Goal: Book appointment/travel/reservation

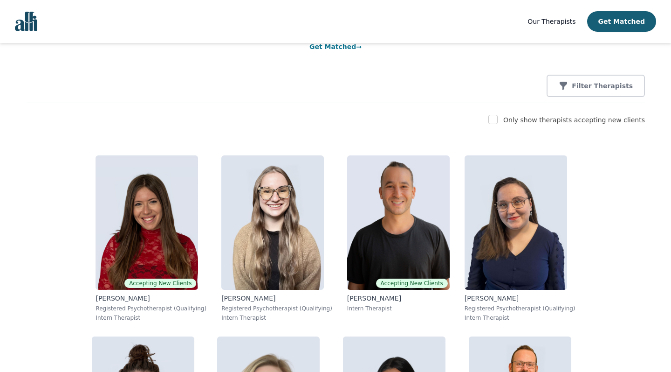
scroll to position [103, 0]
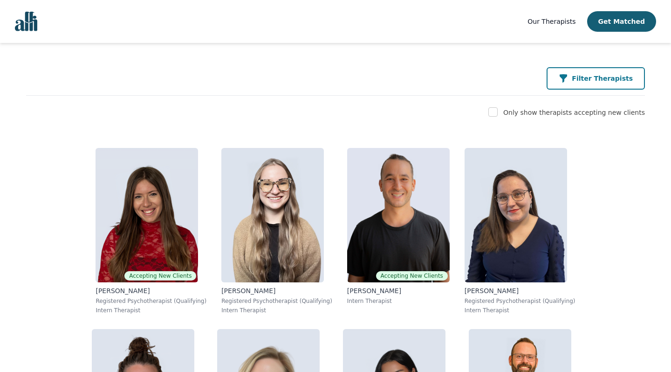
click at [566, 72] on button "Filter Therapists" at bounding box center [596, 78] width 98 height 22
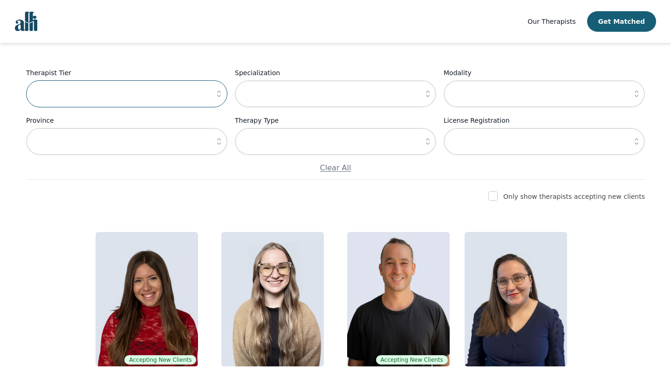
click at [207, 92] on input "text" at bounding box center [126, 93] width 201 height 27
click at [215, 92] on icon "button" at bounding box center [218, 93] width 9 height 9
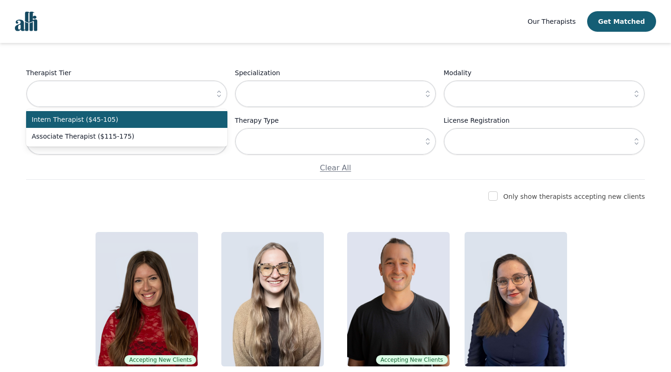
click at [204, 117] on span "Intern Therapist ($45-105)" at bounding box center [121, 119] width 179 height 9
type input "Intern Therapist ($45-105)"
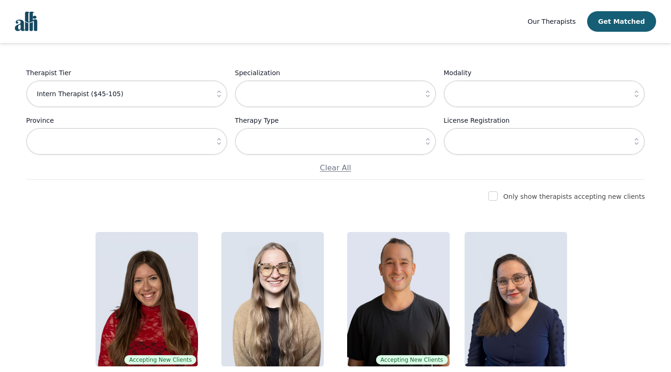
click at [424, 95] on icon "button" at bounding box center [427, 93] width 9 height 9
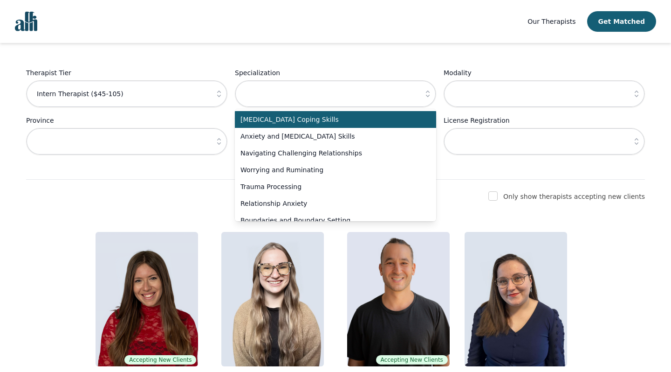
click at [408, 48] on div "Find the right therapist for you Not sure where to start? Let us help you match…" at bounding box center [335, 59] width 619 height 239
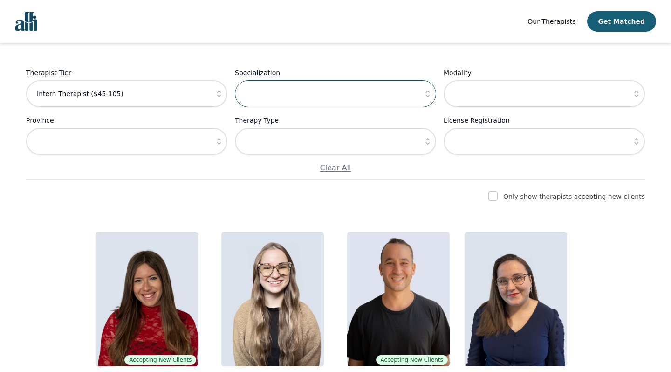
click at [413, 101] on input "text" at bounding box center [335, 93] width 201 height 27
click at [430, 96] on icon "button" at bounding box center [427, 93] width 9 height 9
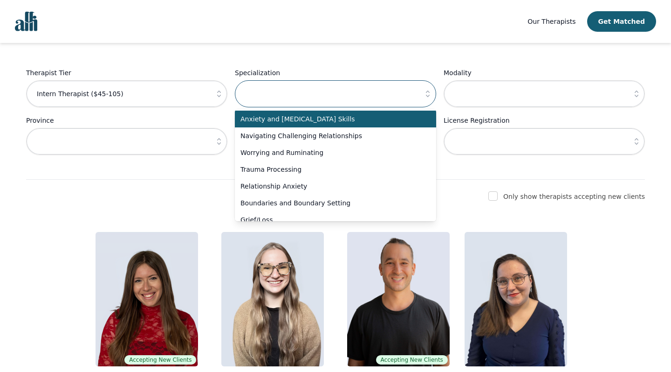
scroll to position [19, 0]
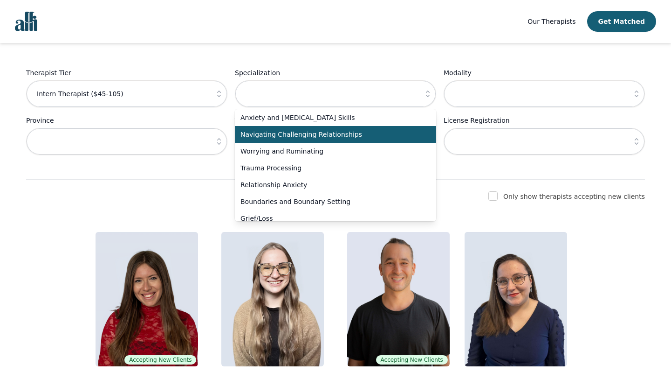
click at [408, 138] on span "Navigating Challenging Relationships" at bounding box center [330, 134] width 179 height 9
type input "Navigating Challenging Relationships"
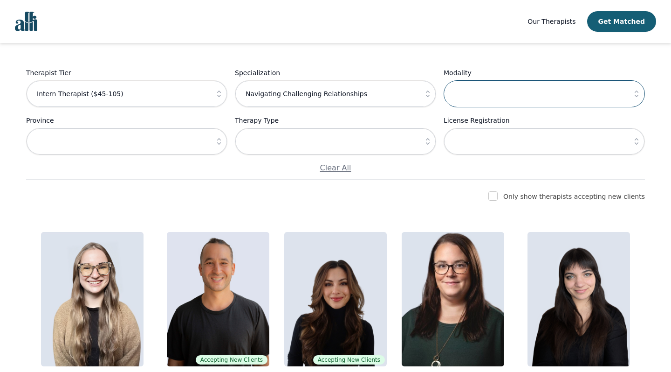
click at [531, 105] on input "text" at bounding box center [544, 93] width 201 height 27
click at [637, 93] on icon "button" at bounding box center [636, 93] width 9 height 9
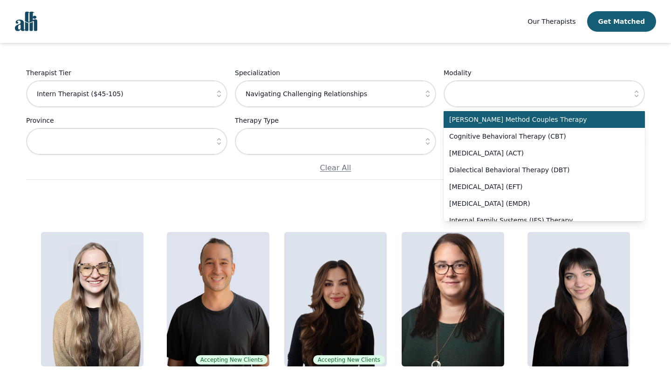
click at [637, 93] on icon "button" at bounding box center [636, 93] width 9 height 9
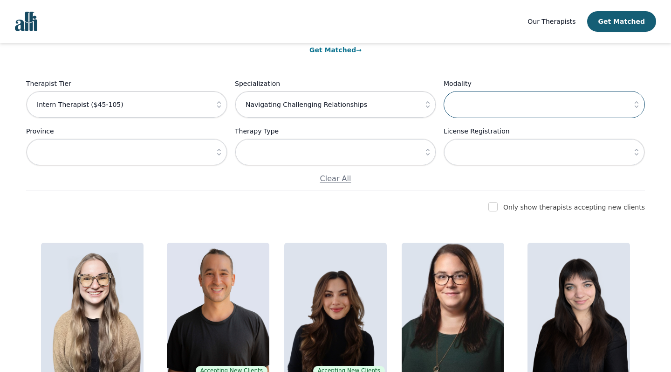
scroll to position [93, 0]
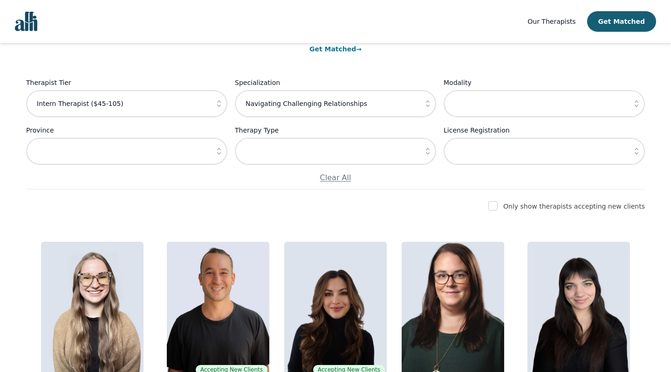
click at [216, 155] on icon "button" at bounding box center [218, 150] width 9 height 9
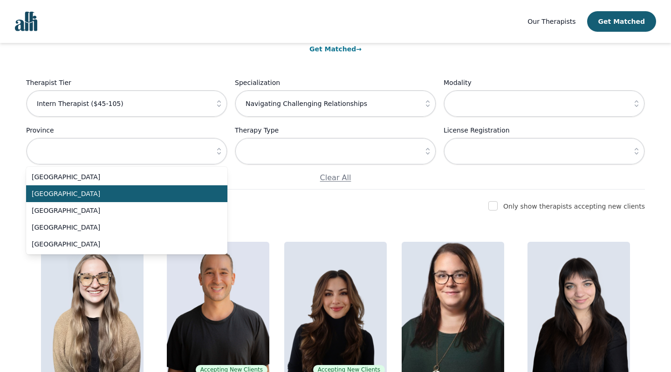
click at [206, 201] on li "[GEOGRAPHIC_DATA]" at bounding box center [126, 193] width 201 height 17
type input "[GEOGRAPHIC_DATA]"
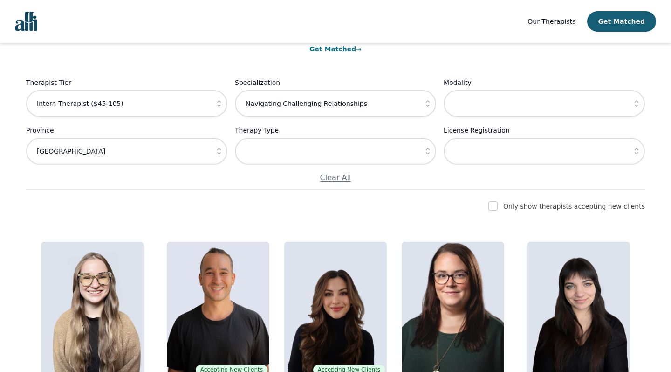
click at [224, 185] on div "Find the right therapist for you Not sure where to start? Let us help you match…" at bounding box center [335, 69] width 619 height 239
click at [640, 207] on label "Only show therapists accepting new clients" at bounding box center [574, 205] width 142 height 7
click at [498, 205] on input "checkbox" at bounding box center [493, 205] width 9 height 9
checkbox input "true"
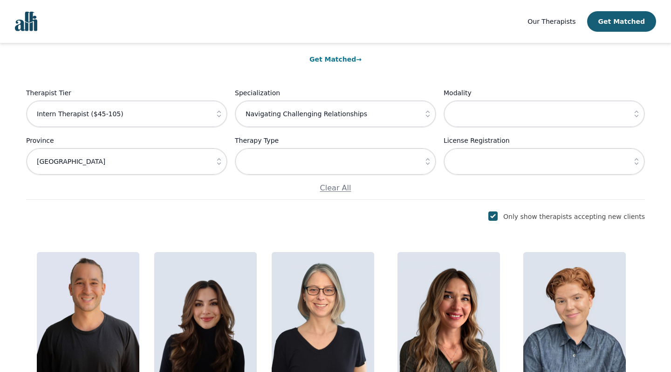
scroll to position [81, 0]
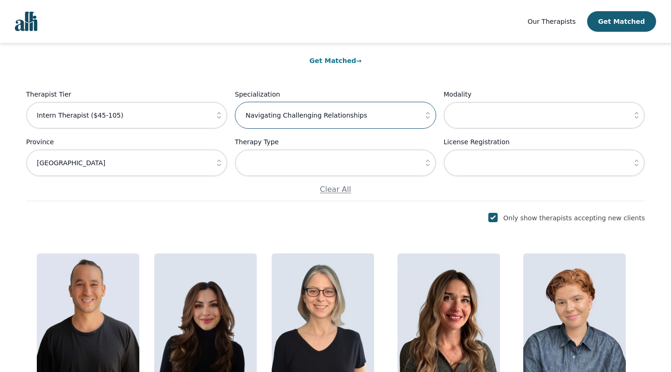
click at [400, 125] on input "Navigating Challenging Relationships" at bounding box center [335, 115] width 201 height 27
click at [466, 246] on link "Accepting New Clients Natalia Simachkevitch Registered Psychotherapist (Qualify…" at bounding box center [453, 336] width 126 height 181
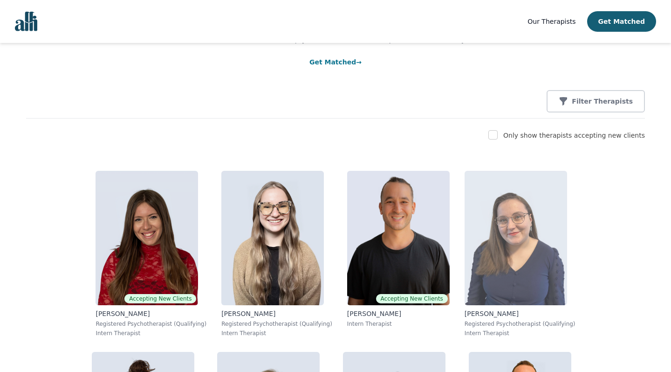
scroll to position [43, 0]
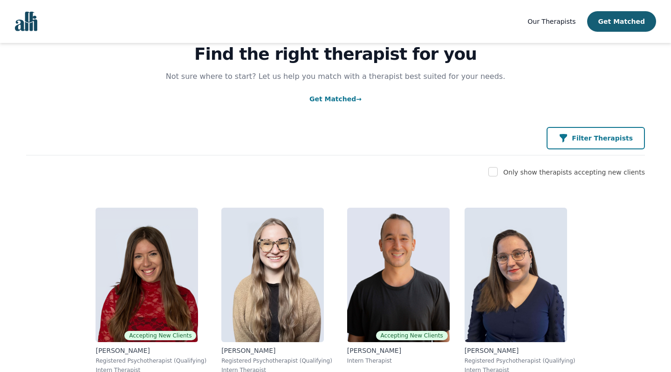
click at [590, 136] on p "Filter Therapists" at bounding box center [602, 137] width 61 height 9
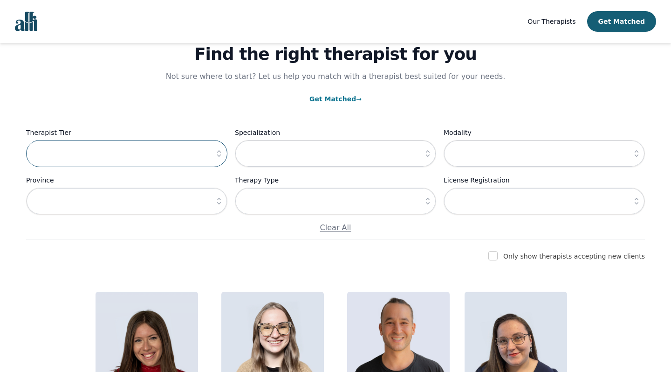
click at [187, 155] on input "text" at bounding box center [126, 153] width 201 height 27
click at [216, 158] on icon "button" at bounding box center [218, 153] width 9 height 9
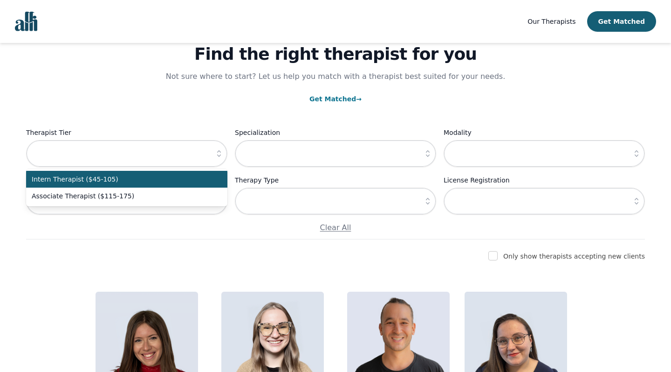
click at [120, 187] on li "Intern Therapist ($45-105)" at bounding box center [126, 179] width 201 height 17
type input "Intern Therapist ($45-105)"
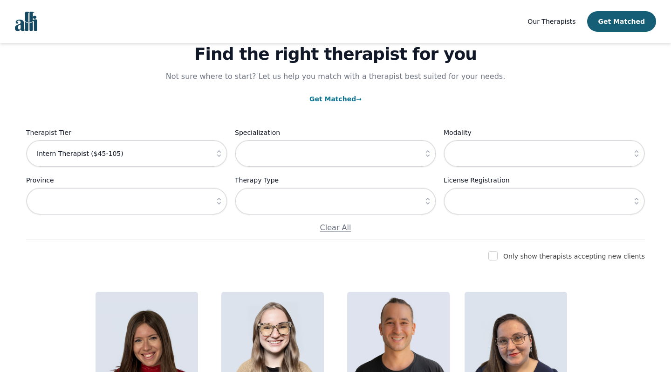
click at [430, 152] on icon "button" at bounding box center [427, 153] width 9 height 9
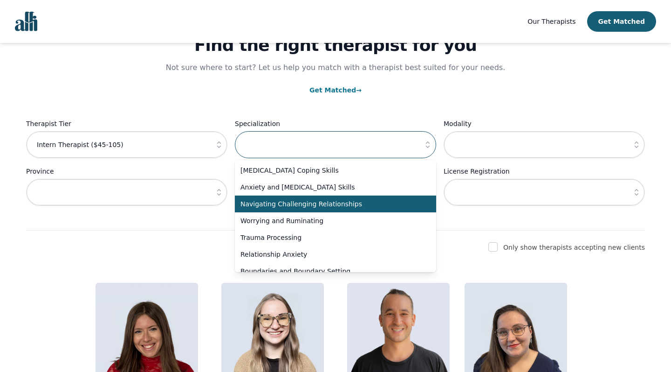
scroll to position [0, 0]
click at [385, 205] on span "Navigating Challenging Relationships" at bounding box center [330, 203] width 179 height 9
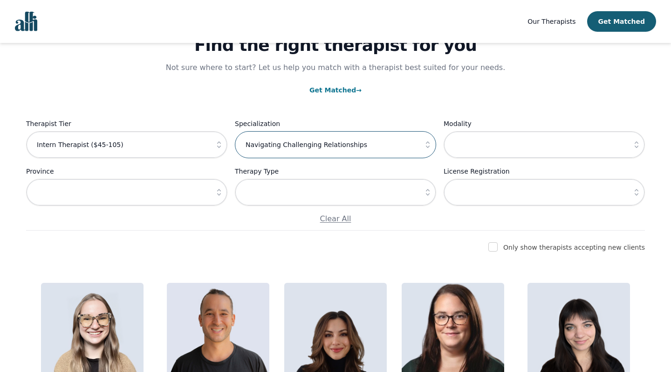
click at [419, 147] on input "Navigating Challenging Relationships" at bounding box center [335, 144] width 201 height 27
click at [432, 147] on icon "button" at bounding box center [427, 144] width 9 height 9
type input "Navigating Challenging Relationships"
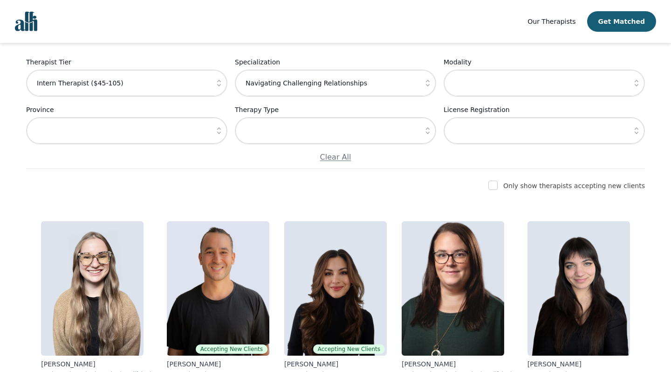
click at [507, 184] on div "Only show therapists accepting new clients" at bounding box center [335, 185] width 619 height 11
click at [498, 186] on input "checkbox" at bounding box center [493, 184] width 9 height 9
checkbox input "true"
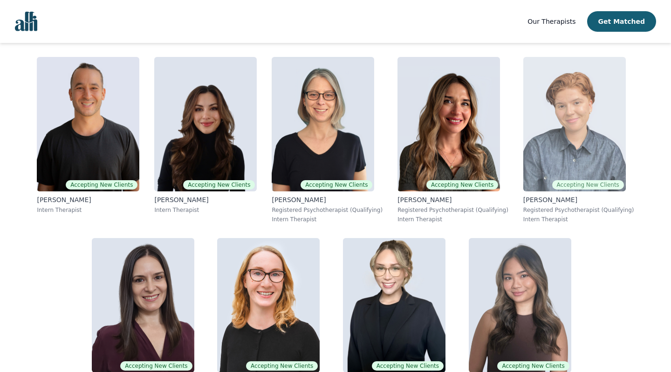
scroll to position [280, 0]
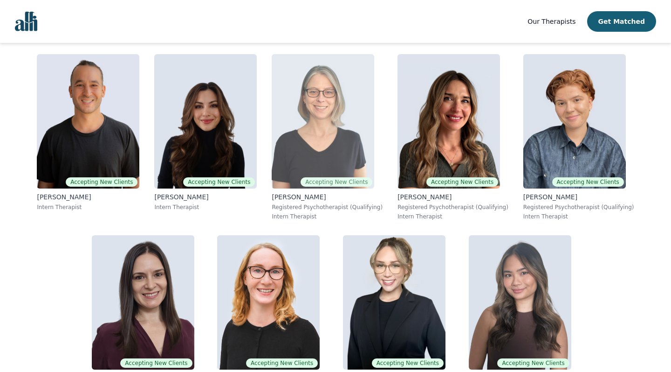
click at [325, 113] on img at bounding box center [323, 121] width 103 height 134
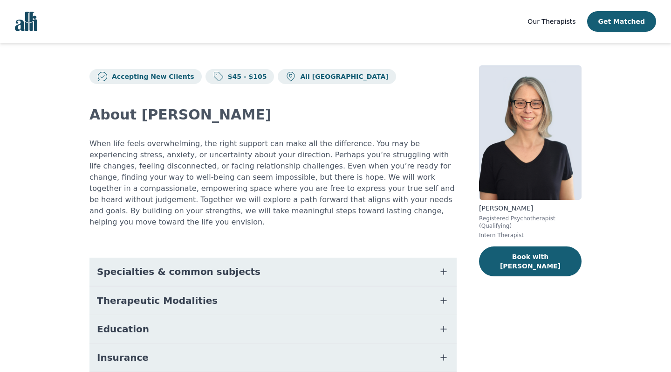
click at [295, 261] on button "Specialties & common subjects" at bounding box center [273, 271] width 367 height 28
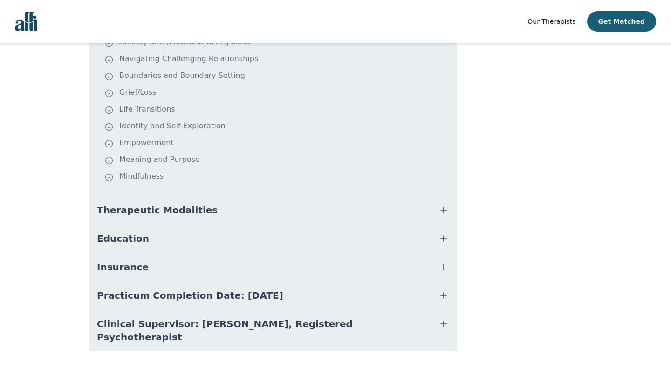
scroll to position [269, 0]
click at [283, 207] on button "Therapeutic Modalities" at bounding box center [273, 210] width 367 height 28
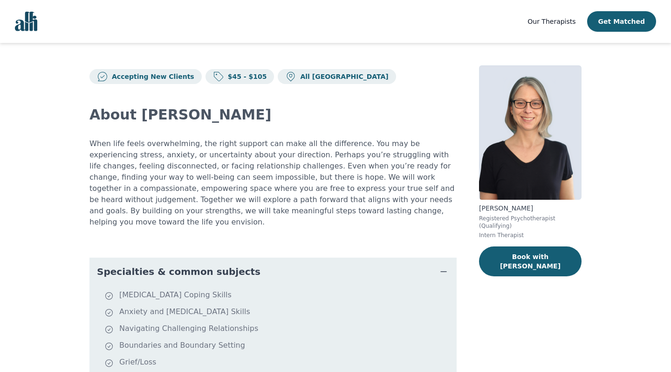
scroll to position [0, 0]
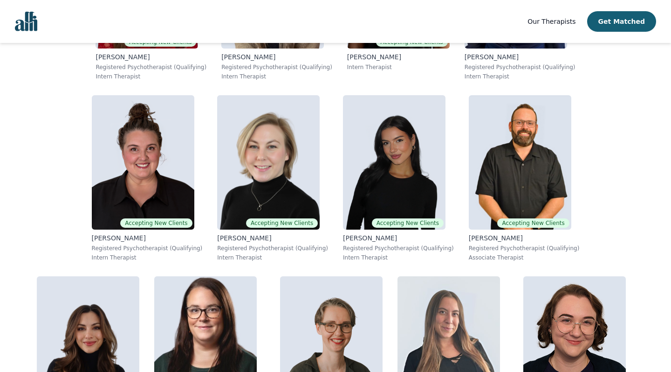
scroll to position [334, 0]
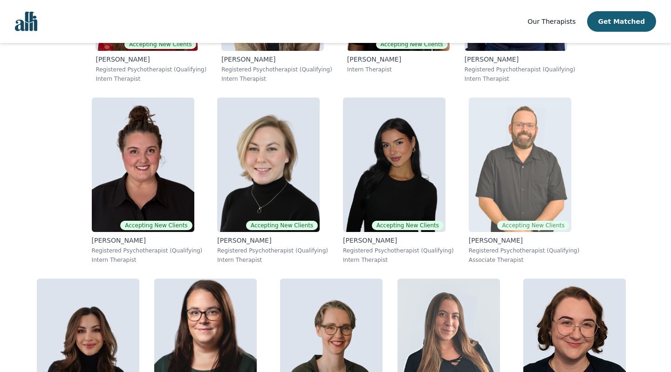
click at [469, 181] on img at bounding box center [520, 164] width 103 height 134
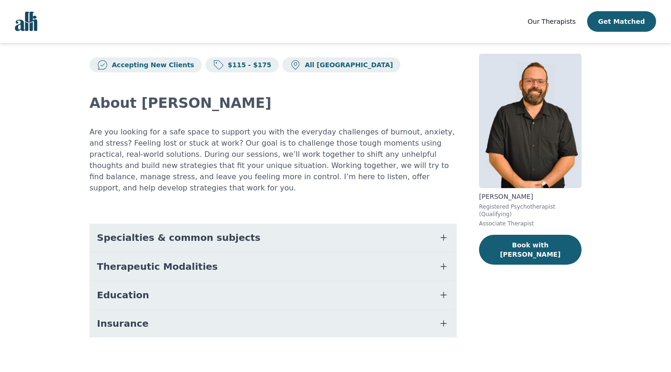
scroll to position [11, 0]
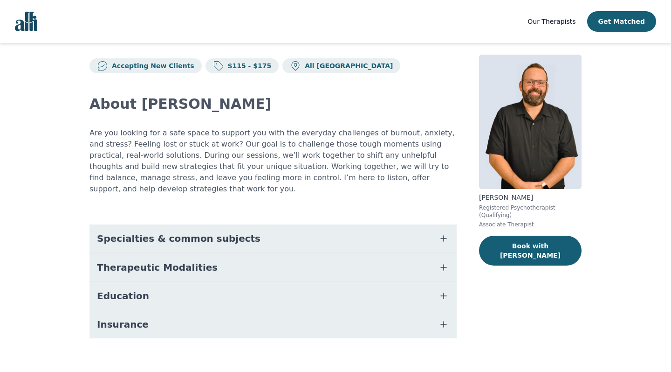
click at [291, 258] on button "Therapeutic Modalities" at bounding box center [273, 267] width 367 height 28
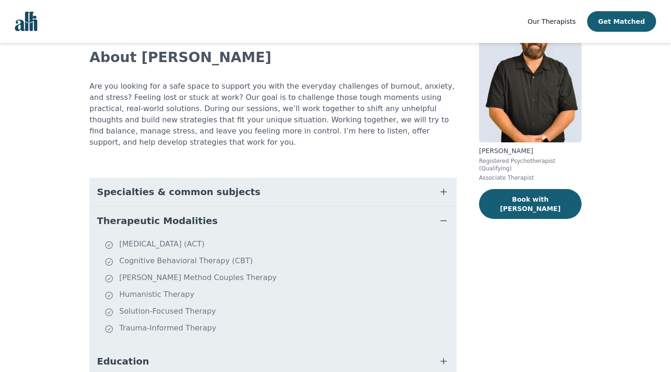
scroll to position [57, 0]
click at [292, 185] on button "Specialties & common subjects" at bounding box center [273, 192] width 367 height 28
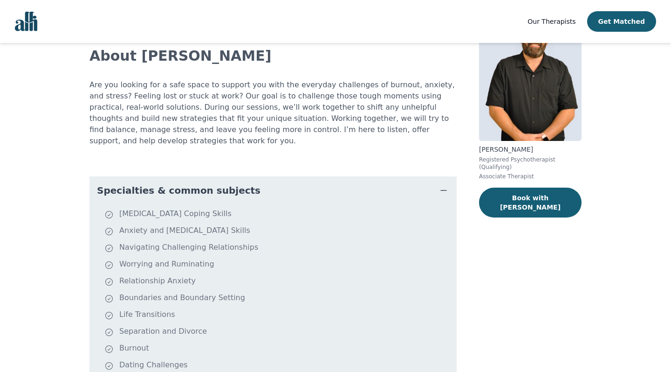
scroll to position [60, 0]
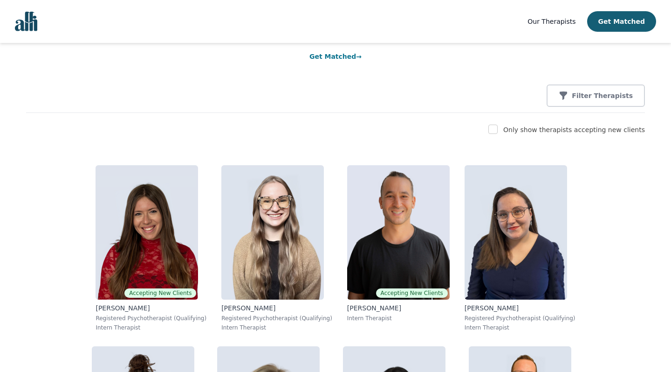
scroll to position [83, 0]
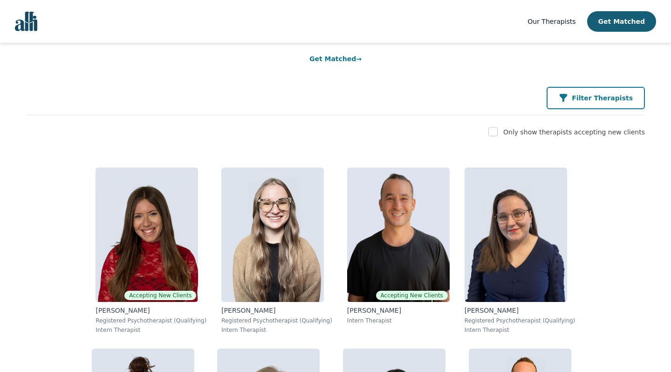
click at [598, 106] on button "Filter Therapists" at bounding box center [596, 98] width 98 height 22
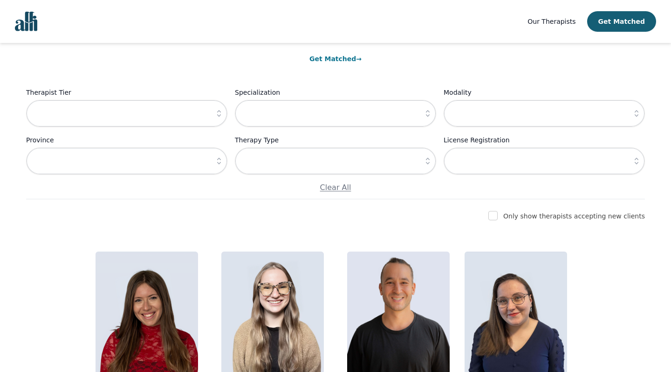
click at [221, 114] on icon "button" at bounding box center [218, 113] width 9 height 9
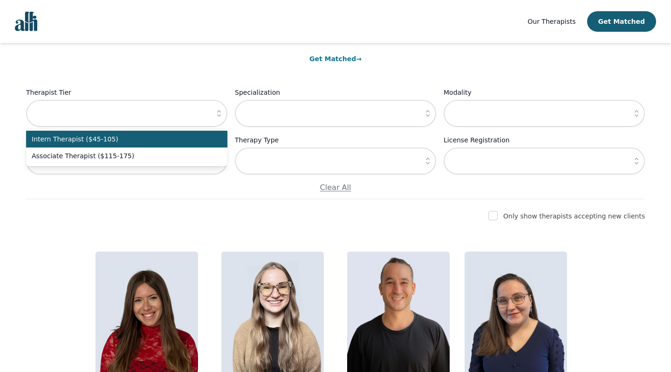
click at [205, 139] on span "Intern Therapist ($45-105)" at bounding box center [121, 138] width 179 height 9
type input "Intern Therapist ($45-105)"
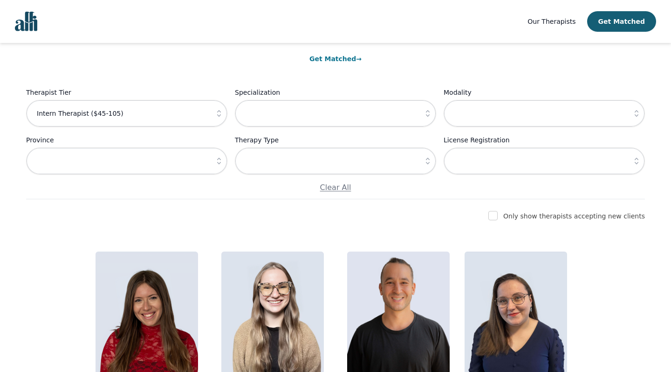
click at [428, 116] on icon "button" at bounding box center [427, 113] width 9 height 9
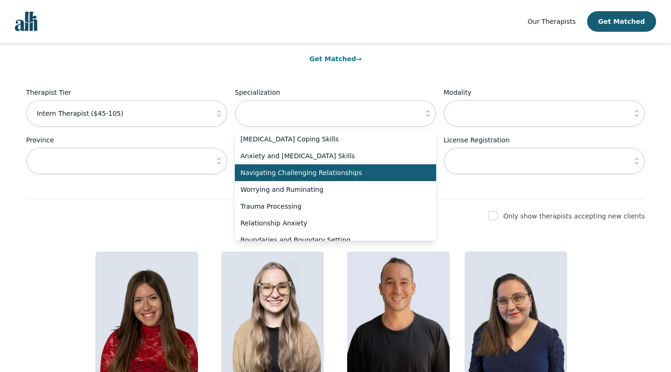
click at [385, 177] on span "Navigating Challenging Relationships" at bounding box center [330, 172] width 179 height 9
type input "Navigating Challenging Relationships"
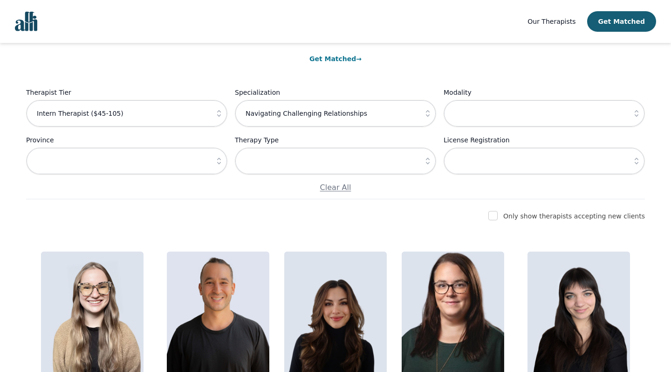
click at [599, 221] on div "Only show therapists accepting new clients" at bounding box center [574, 215] width 142 height 11
click at [586, 218] on label "Only show therapists accepting new clients" at bounding box center [574, 215] width 142 height 7
click at [494, 217] on div "Only show therapists accepting new clients" at bounding box center [335, 215] width 619 height 11
click at [498, 217] on input "checkbox" at bounding box center [493, 215] width 9 height 9
checkbox input "true"
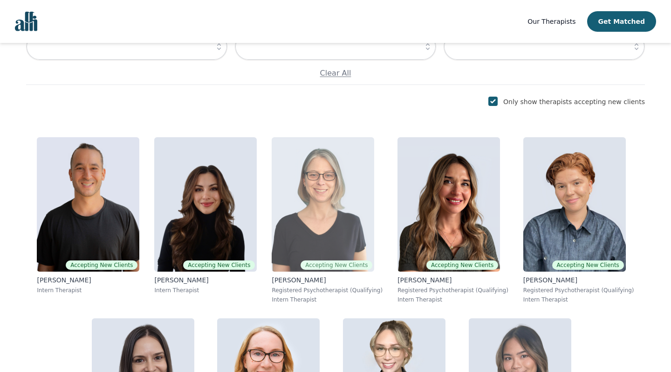
scroll to position [208, 0]
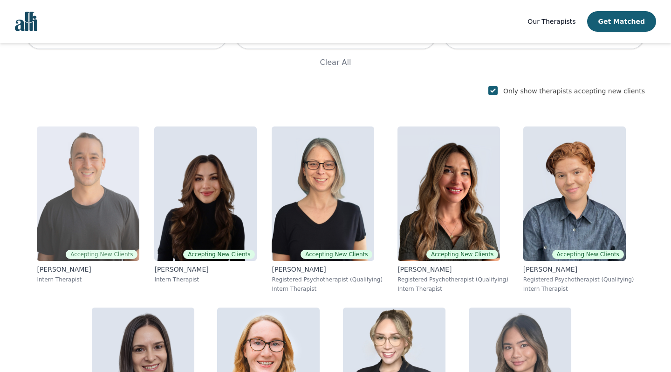
click at [131, 167] on img at bounding box center [88, 193] width 103 height 134
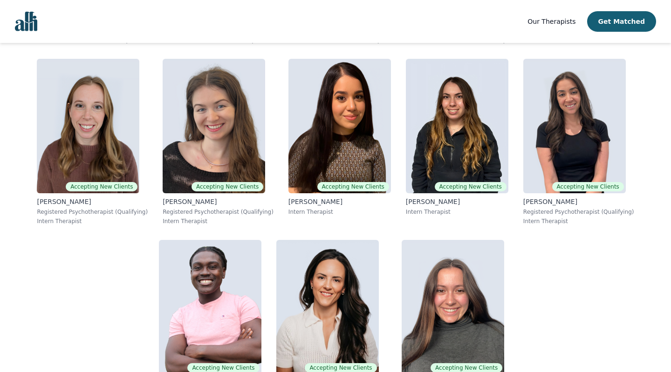
scroll to position [854, 0]
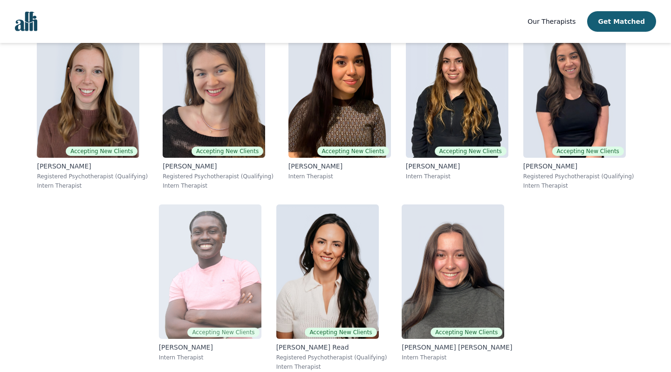
click at [262, 204] on img at bounding box center [210, 271] width 103 height 134
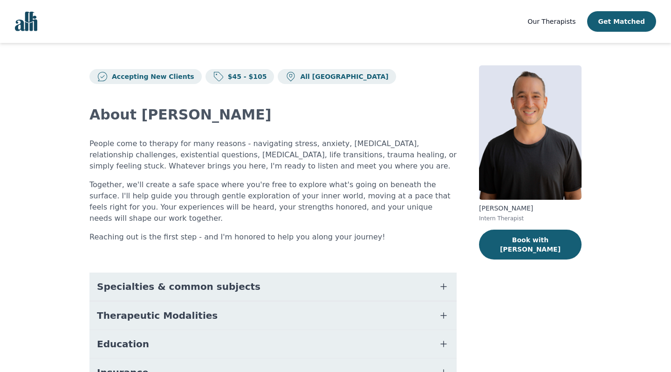
click at [387, 272] on button "Specialties & common subjects" at bounding box center [273, 286] width 367 height 28
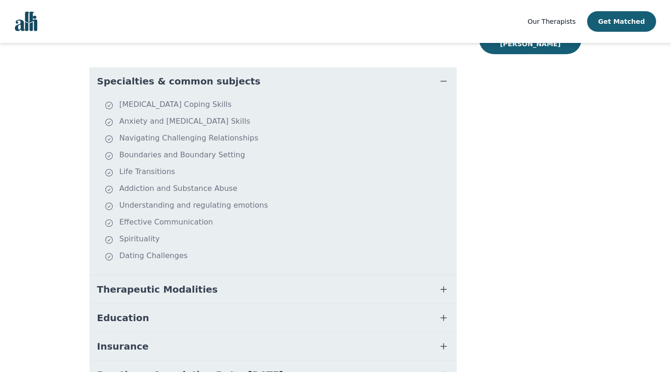
scroll to position [207, 0]
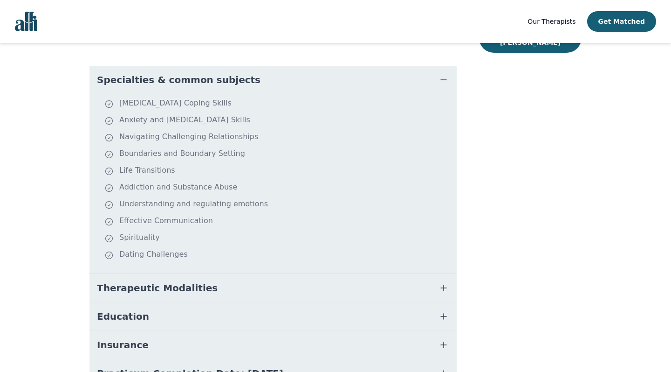
click at [410, 274] on button "Therapeutic Modalities" at bounding box center [273, 288] width 367 height 28
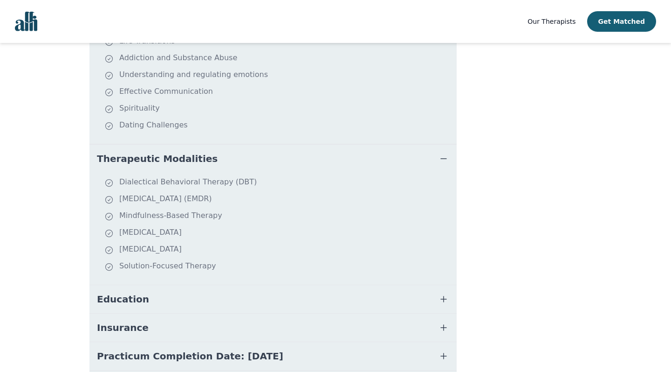
scroll to position [376, 0]
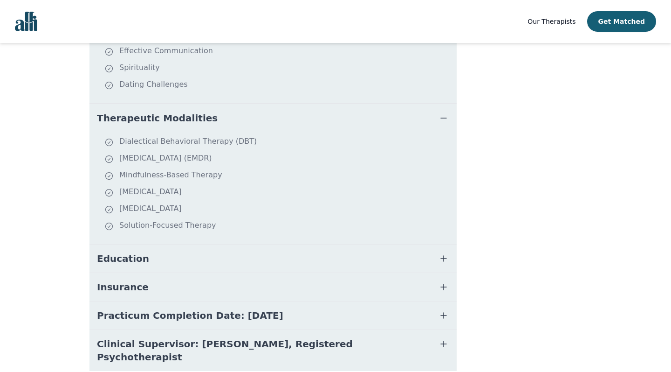
click at [159, 273] on button "Insurance" at bounding box center [273, 287] width 367 height 28
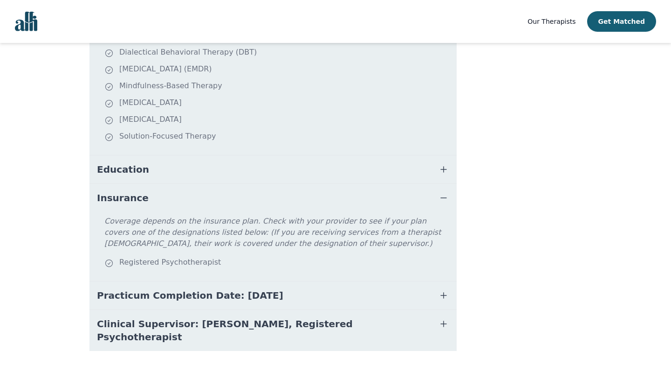
scroll to position [465, 0]
drag, startPoint x: 125, startPoint y: 253, endPoint x: 303, endPoint y: 249, distance: 178.1
click at [304, 257] on div "Registered Psychotherapist" at bounding box center [278, 263] width 349 height 13
click at [303, 257] on div "Registered Psychotherapist" at bounding box center [278, 263] width 349 height 13
click at [281, 166] on button "Education" at bounding box center [273, 170] width 367 height 28
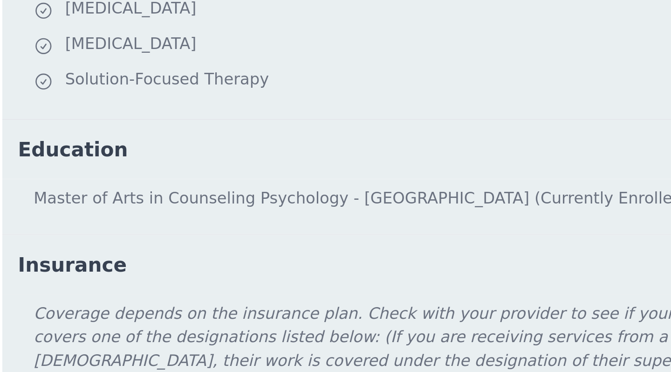
scroll to position [466, 0]
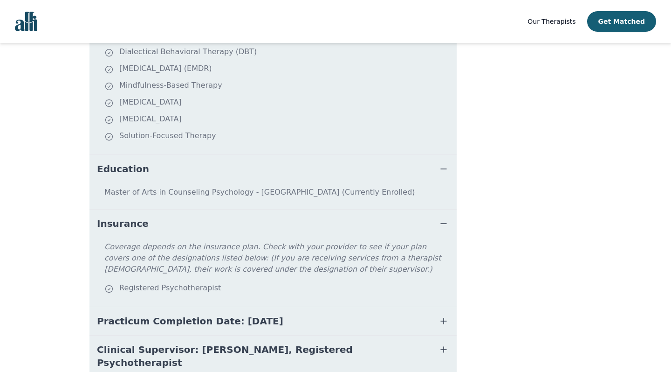
click at [270, 343] on span "Clinical Supervisor: Gillian Inksetter, Registered Psychotherapist" at bounding box center [262, 356] width 330 height 26
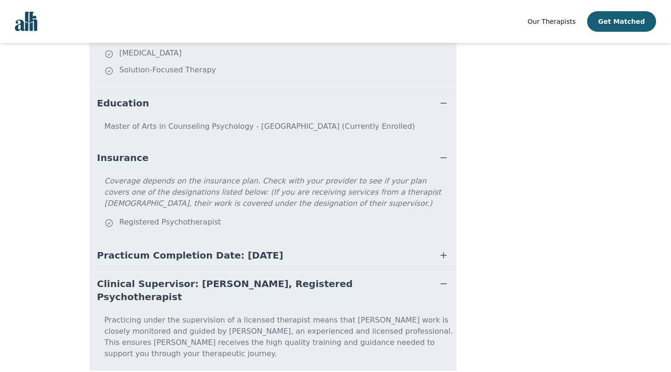
scroll to position [527, 0]
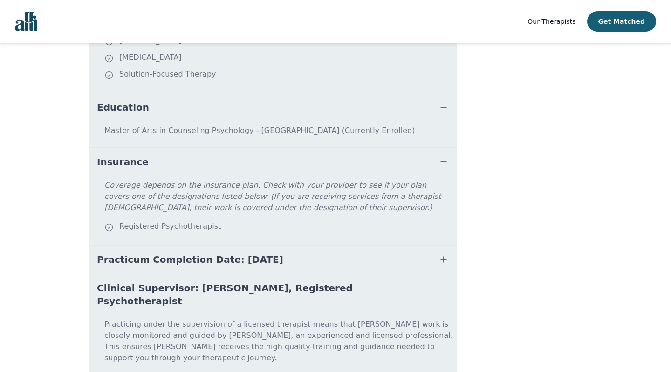
click at [223, 253] on span "Practicum Completion Date: [DATE]" at bounding box center [190, 259] width 186 height 13
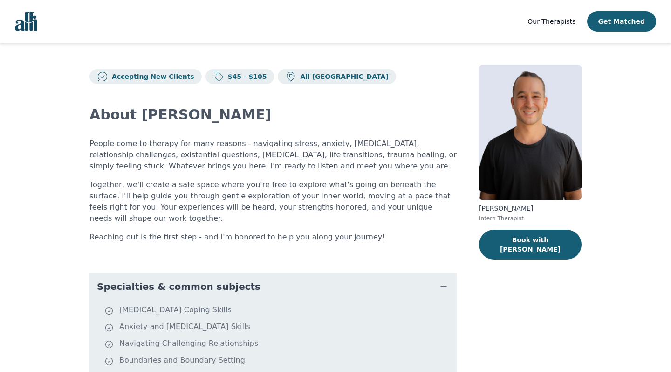
scroll to position [0, 0]
click at [549, 245] on button "Book with Kavon" at bounding box center [530, 244] width 103 height 30
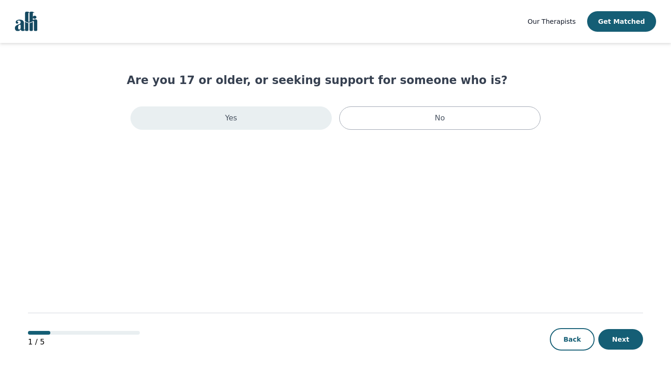
click at [275, 116] on div "Yes" at bounding box center [231, 117] width 201 height 23
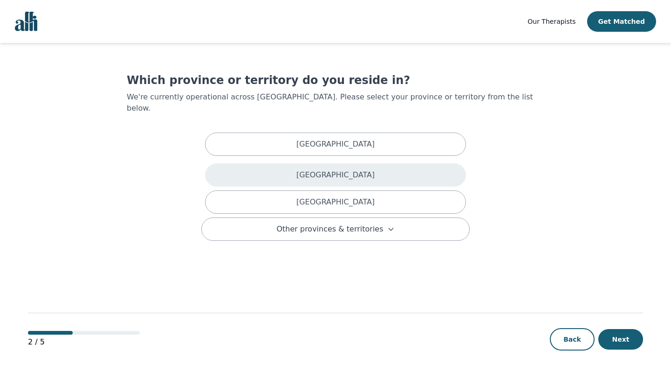
click at [292, 163] on div "[GEOGRAPHIC_DATA]" at bounding box center [335, 174] width 261 height 23
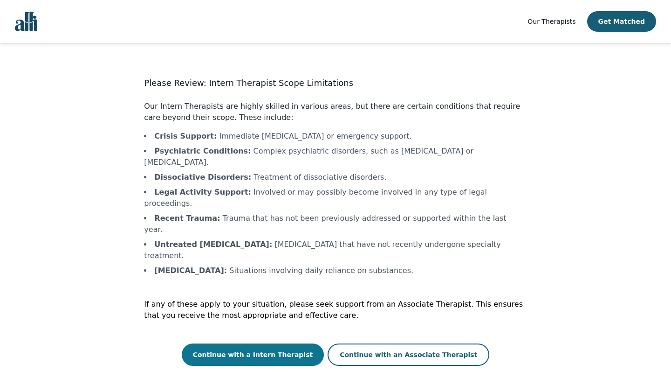
click at [267, 343] on button "Continue with a Intern Therapist" at bounding box center [253, 354] width 143 height 22
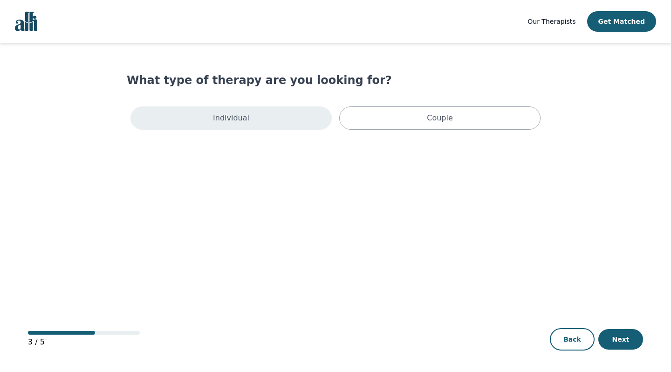
click at [261, 113] on div "Individual" at bounding box center [231, 117] width 201 height 23
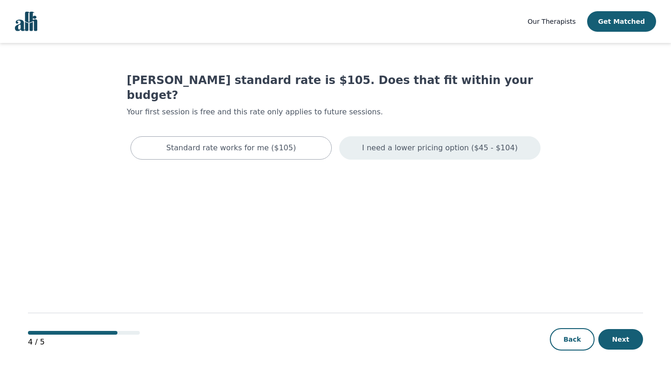
click at [422, 142] on p "I need a lower pricing option ($45 - $104)" at bounding box center [440, 147] width 156 height 11
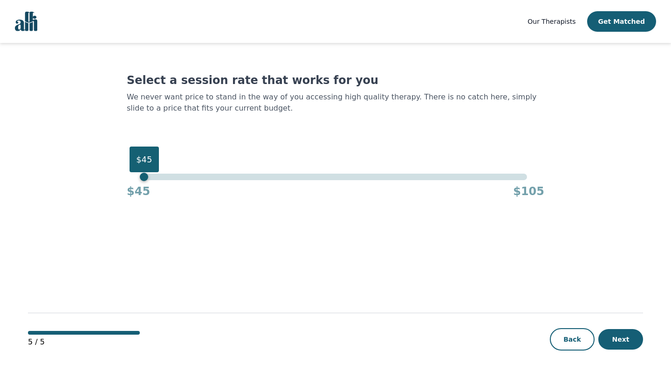
drag, startPoint x: 526, startPoint y: 180, endPoint x: 0, endPoint y: 178, distance: 526.3
click at [0, 178] on div "Our Therapists Get Matched Select a session rate that works for you We never wa…" at bounding box center [335, 186] width 671 height 372
click at [628, 335] on button "Next" at bounding box center [621, 339] width 45 height 21
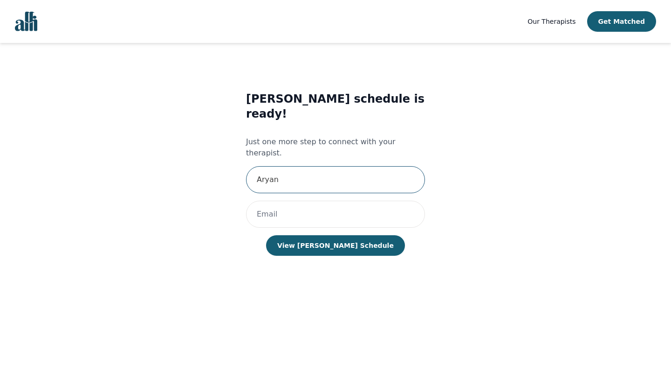
type input "Aryan"
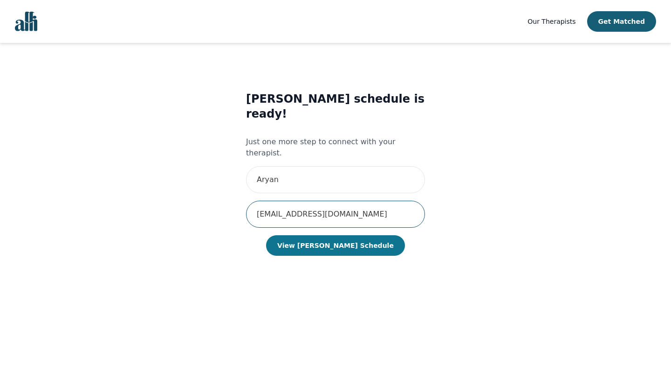
type input "aryant2707@gmail.com"
click at [361, 235] on button "View Kavon's Schedule" at bounding box center [335, 245] width 139 height 21
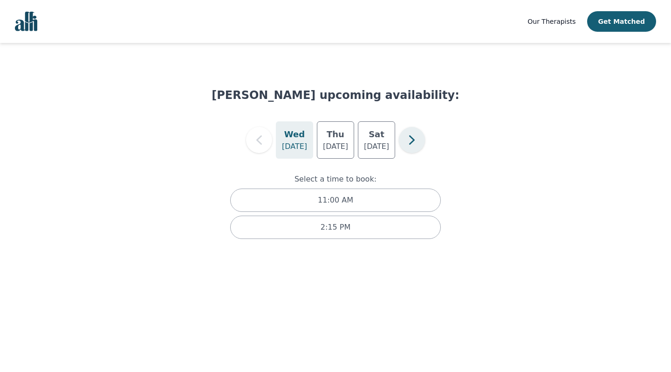
click at [415, 140] on icon "button" at bounding box center [412, 140] width 19 height 19
click at [337, 141] on p "Aug 18" at bounding box center [335, 146] width 25 height 11
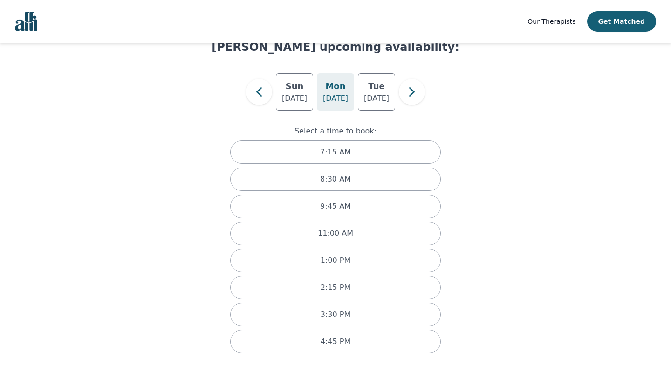
scroll to position [48, 0]
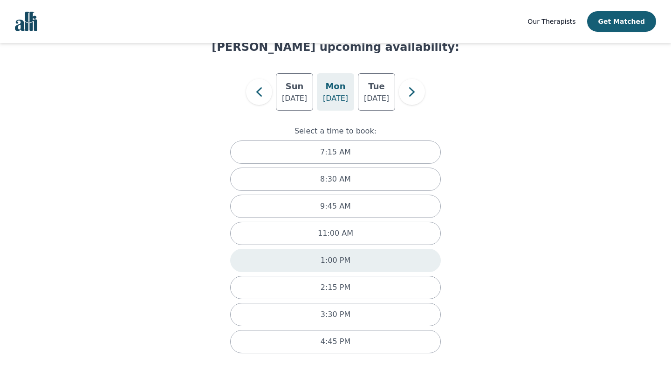
click at [390, 255] on div "1:00 PM" at bounding box center [335, 259] width 211 height 23
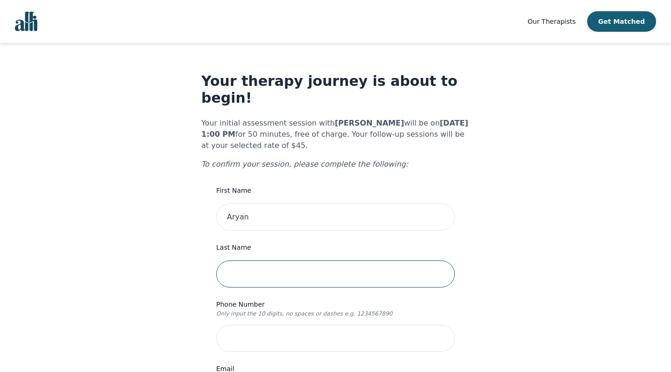
click at [439, 260] on input "text" at bounding box center [335, 273] width 239 height 27
click at [408, 260] on input "text" at bounding box center [335, 273] width 239 height 27
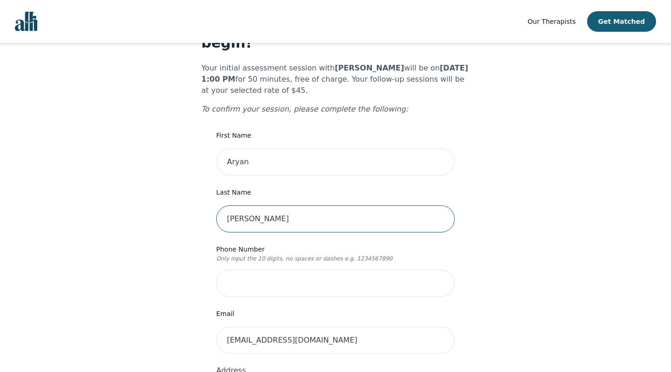
scroll to position [59, 0]
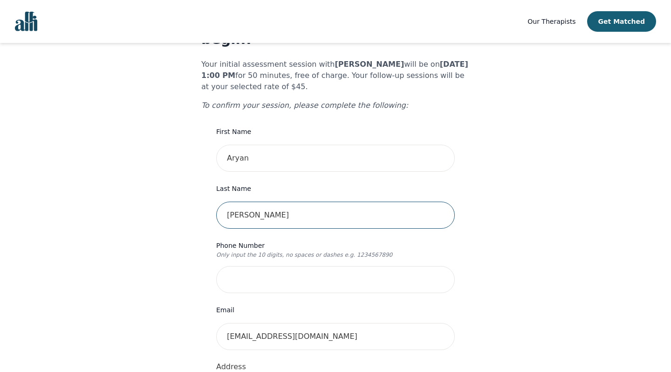
type input "Taneja"
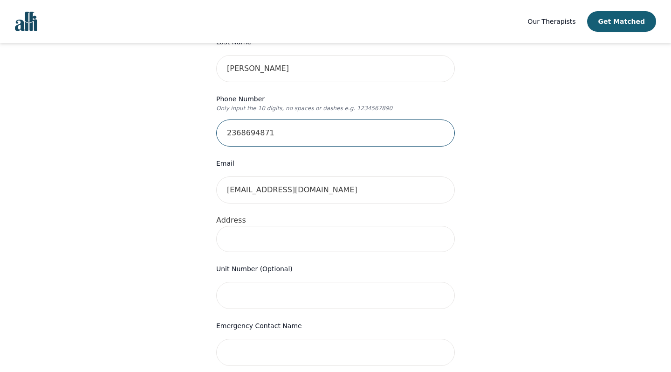
scroll to position [207, 0]
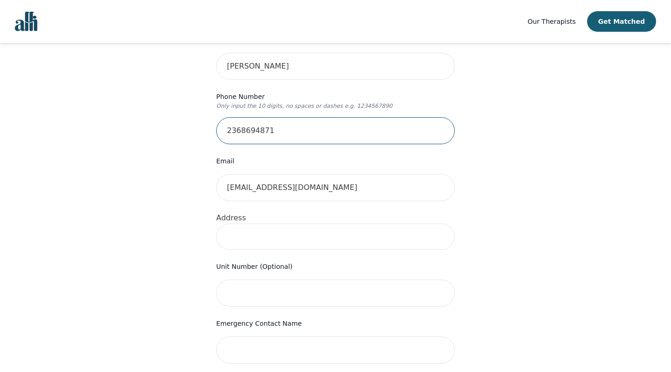
type input "2368694871"
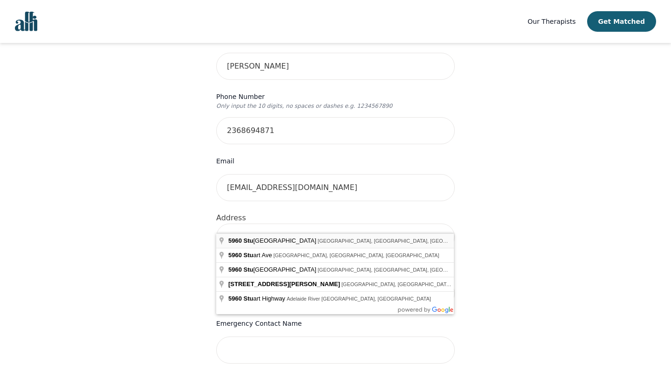
type input "5960 Student Union Blvd, Vancouver, BC V6T 1Z1, Canada"
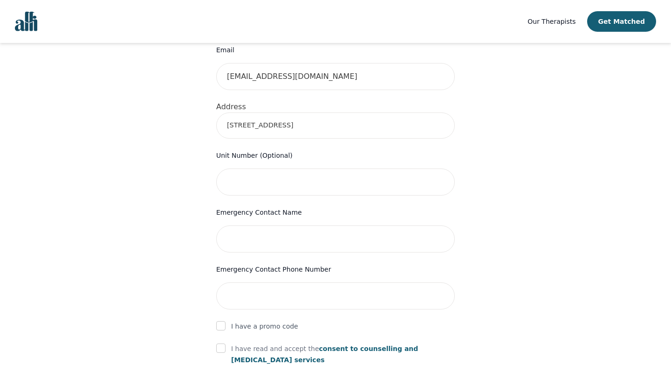
scroll to position [321, 0]
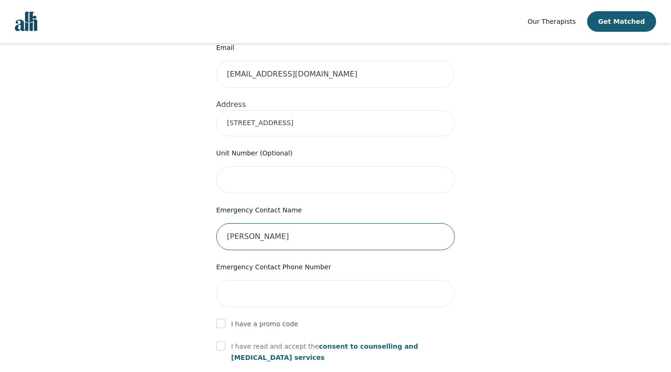
type input "Chahat Gakhar"
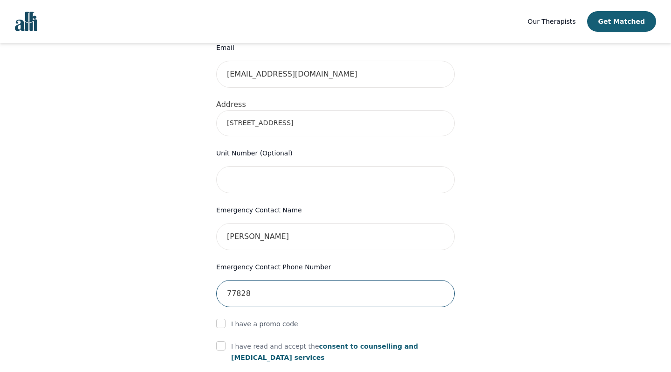
type input "778288"
type input "7782883174"
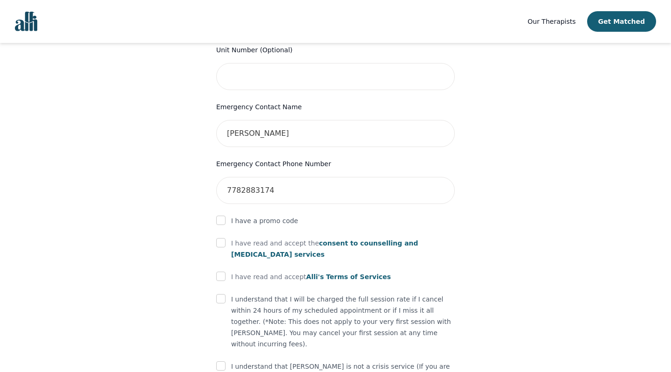
scroll to position [430, 0]
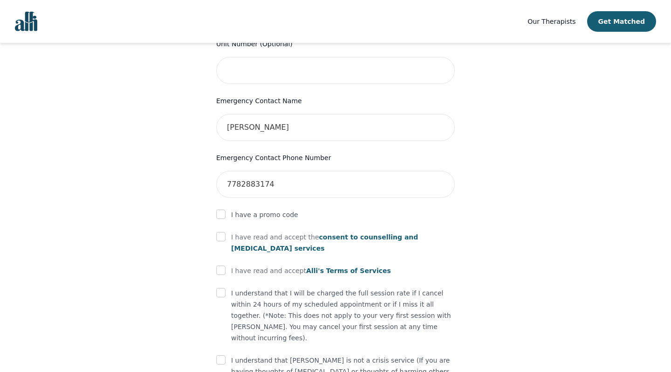
click at [221, 232] on input "checkbox" at bounding box center [220, 236] width 9 height 9
checkbox input "true"
click at [221, 265] on input "checkbox" at bounding box center [220, 269] width 9 height 9
checkbox input "true"
click at [222, 288] on input "checkbox" at bounding box center [220, 292] width 9 height 9
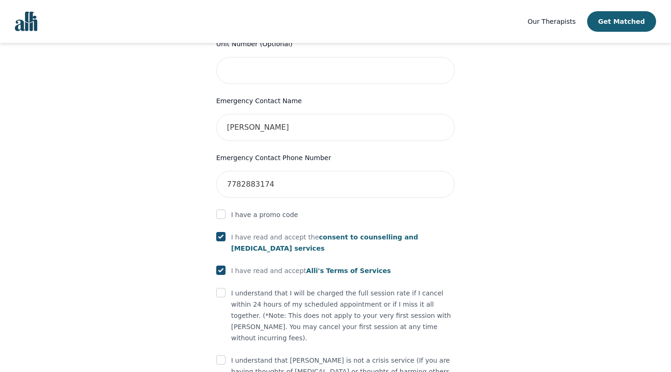
checkbox input "true"
click at [218, 355] on input "checkbox" at bounding box center [220, 359] width 9 height 9
checkbox input "true"
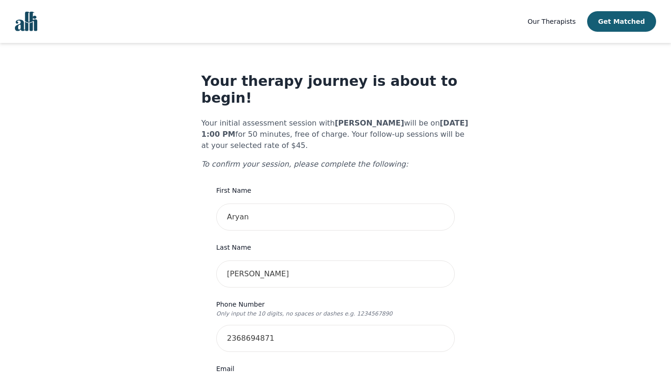
scroll to position [0, 0]
drag, startPoint x: 236, startPoint y: 126, endPoint x: 322, endPoint y: 126, distance: 85.8
click at [322, 126] on p "Your initial assessment session with Kavon Banejad will be on 2025-08-18 @ 1:00…" at bounding box center [335, 134] width 269 height 34
drag, startPoint x: 414, startPoint y: 108, endPoint x: 330, endPoint y: 120, distance: 84.3
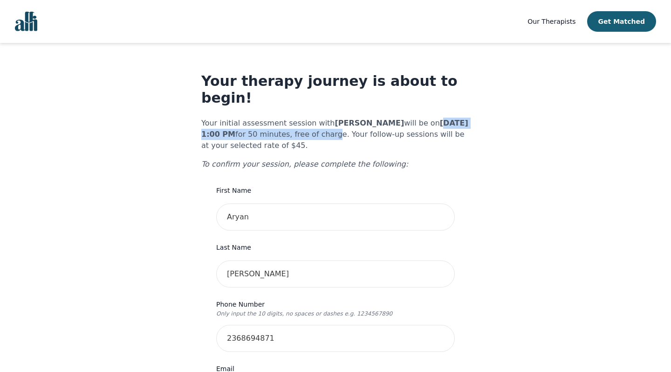
click at [330, 120] on p "Your initial assessment session with Kavon Banejad will be on 2025-08-18 @ 1:00…" at bounding box center [335, 134] width 269 height 34
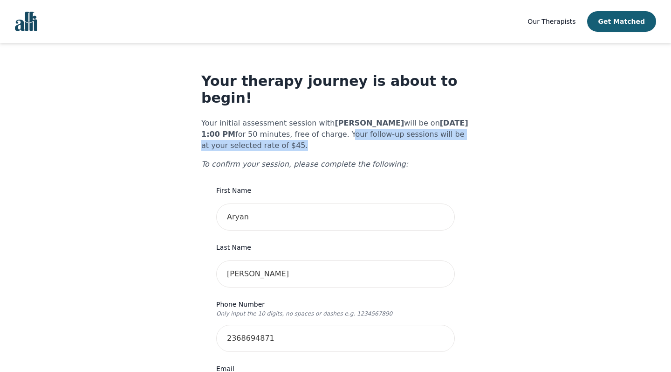
drag, startPoint x: 341, startPoint y: 116, endPoint x: 343, endPoint y: 129, distance: 13.2
click at [343, 129] on p "Your initial assessment session with Kavon Banejad will be on 2025-08-18 @ 1:00…" at bounding box center [335, 134] width 269 height 34
drag, startPoint x: 204, startPoint y: 114, endPoint x: 340, endPoint y: 119, distance: 135.8
click at [340, 119] on p "Your initial assessment session with Kavon Banejad will be on 2025-08-18 @ 1:00…" at bounding box center [335, 134] width 269 height 34
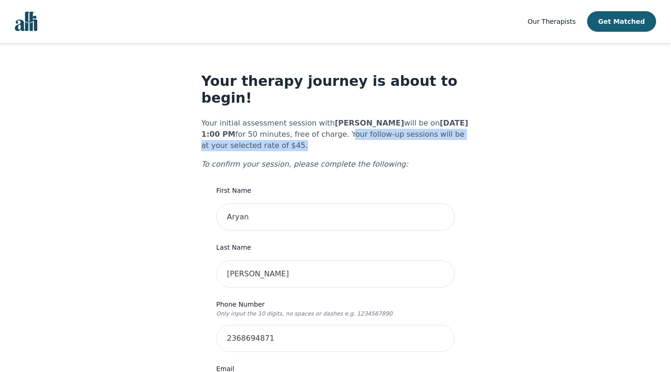
click at [340, 119] on p "Your initial assessment session with Kavon Banejad will be on 2025-08-18 @ 1:00…" at bounding box center [335, 134] width 269 height 34
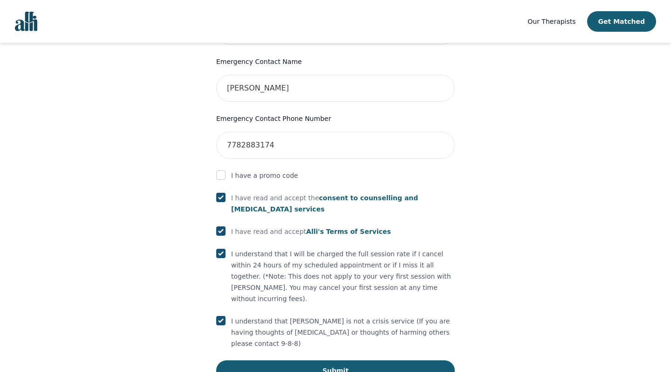
scroll to position [469, 0]
click at [391, 360] on button "Submit" at bounding box center [335, 370] width 239 height 21
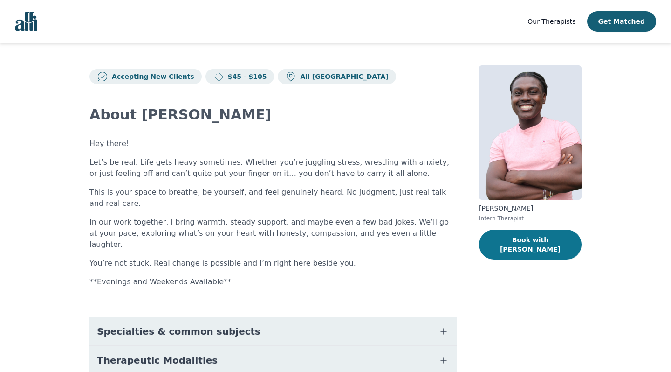
click at [534, 241] on button "Book with [PERSON_NAME]" at bounding box center [530, 244] width 103 height 30
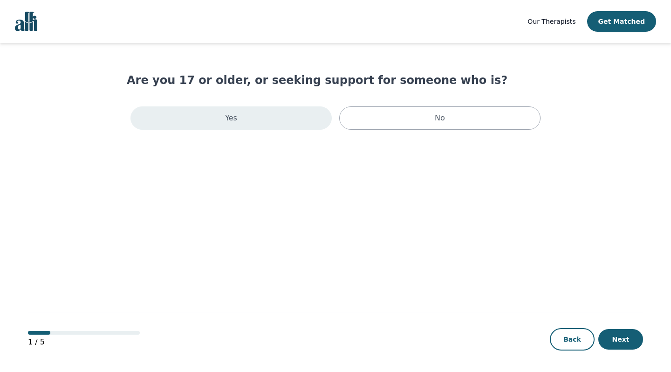
click at [263, 116] on div "Yes" at bounding box center [231, 117] width 201 height 23
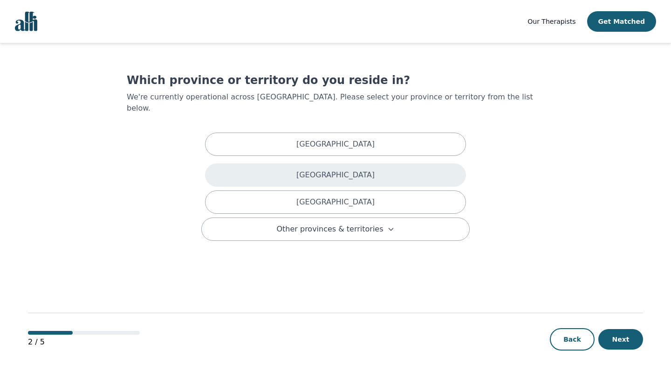
click at [274, 163] on div "[GEOGRAPHIC_DATA]" at bounding box center [335, 174] width 261 height 23
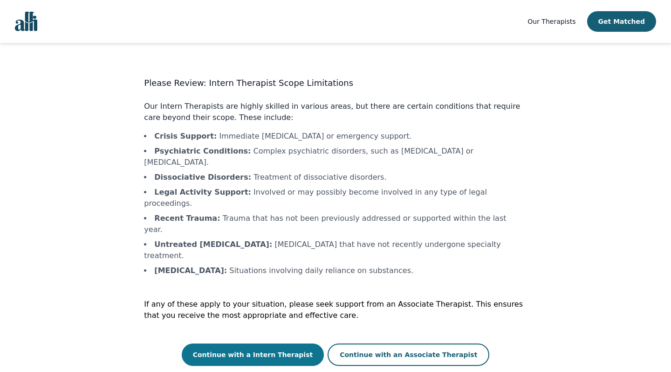
click at [274, 343] on button "Continue with a Intern Therapist" at bounding box center [253, 354] width 143 height 22
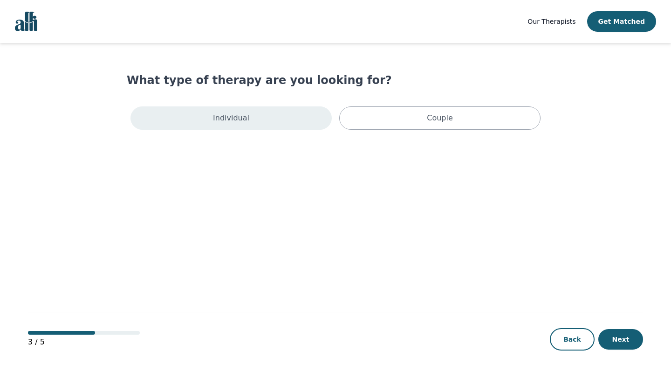
click at [256, 124] on div "Individual" at bounding box center [231, 117] width 201 height 23
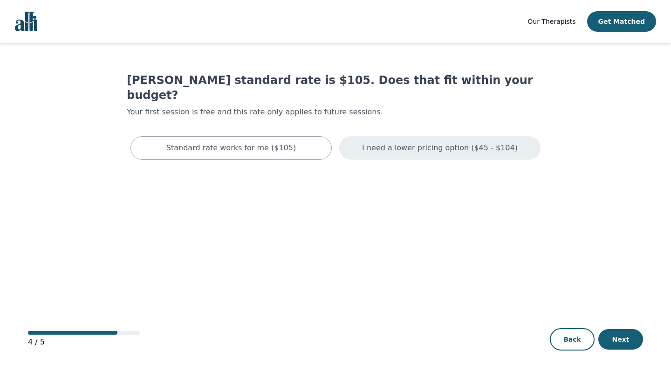
click at [428, 142] on p "I need a lower pricing option ($45 - $104)" at bounding box center [440, 147] width 156 height 11
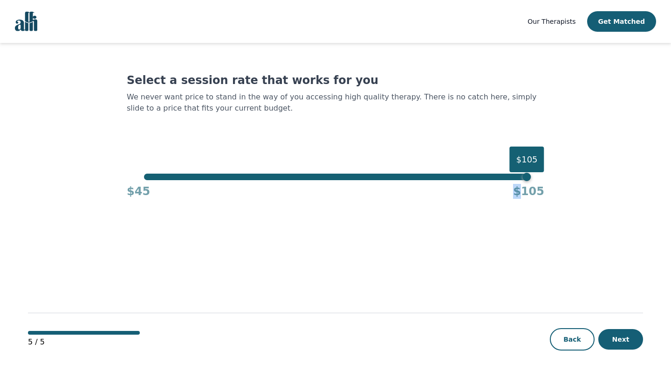
drag, startPoint x: 527, startPoint y: 186, endPoint x: 172, endPoint y: 191, distance: 355.3
click at [172, 191] on div "$45 $105" at bounding box center [336, 189] width 418 height 19
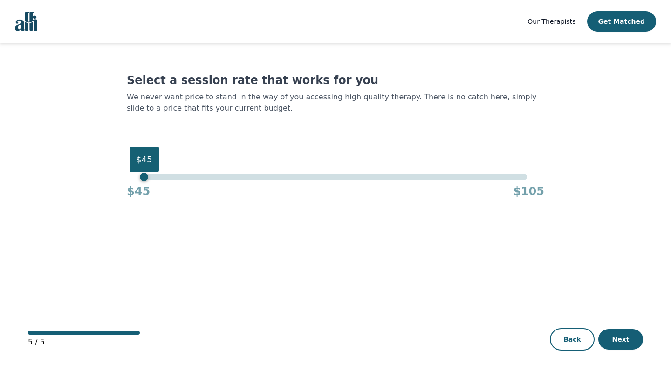
drag, startPoint x: 157, startPoint y: 176, endPoint x: 127, endPoint y: 177, distance: 29.9
click at [127, 177] on div "$45 $45 $105" at bounding box center [336, 185] width 418 height 25
click at [630, 342] on button "Next" at bounding box center [621, 339] width 45 height 21
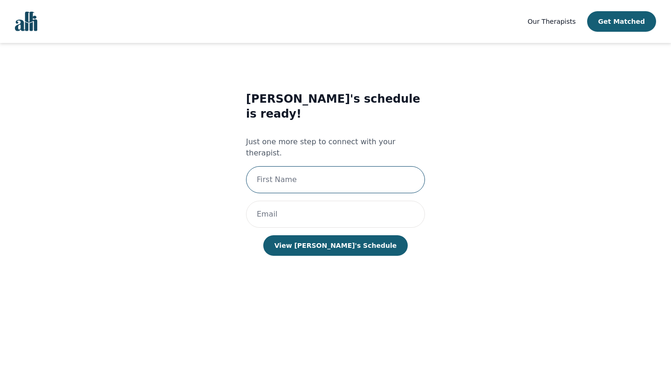
type input "A"
